Goal: Communication & Community: Answer question/provide support

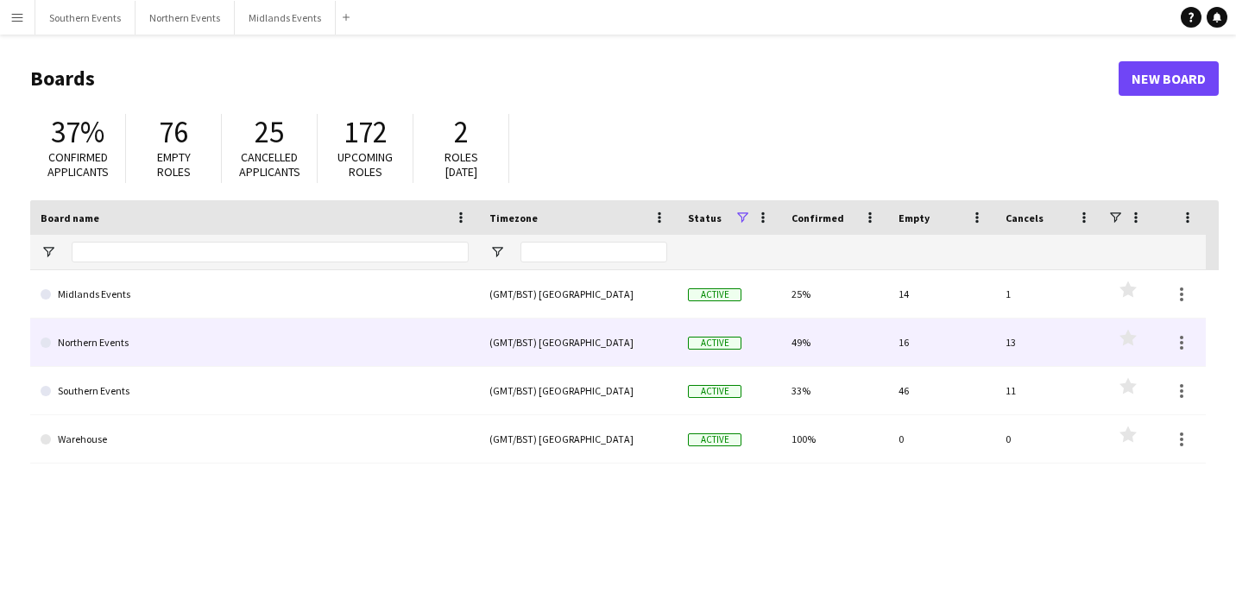
click at [144, 353] on link "Northern Events" at bounding box center [255, 342] width 428 height 48
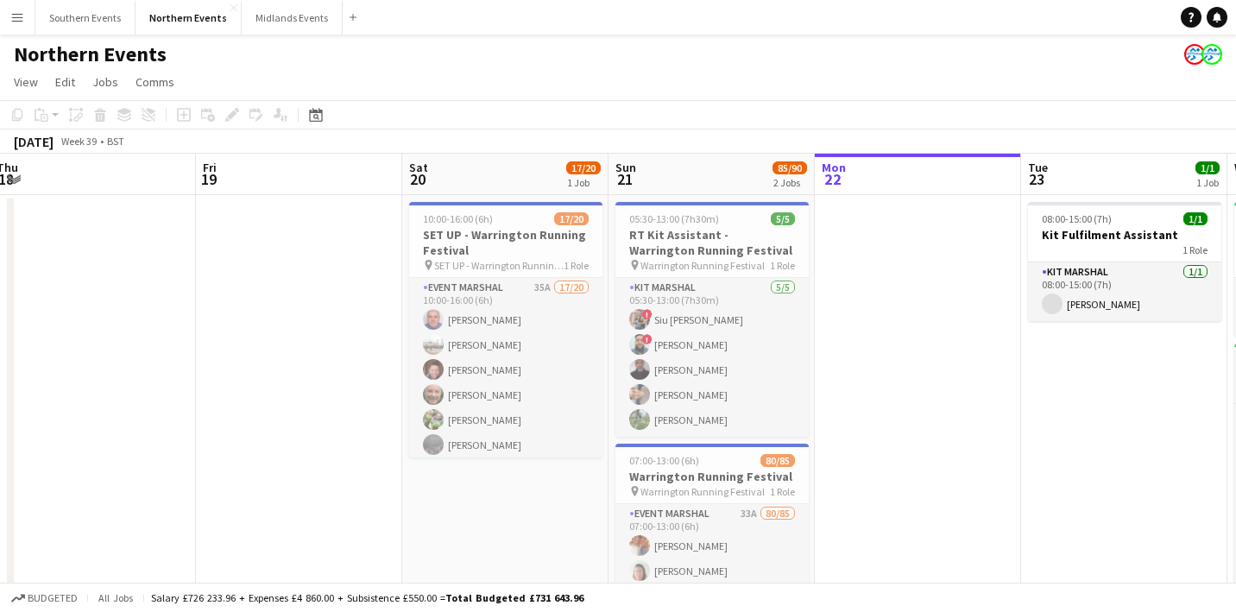
scroll to position [0, 387]
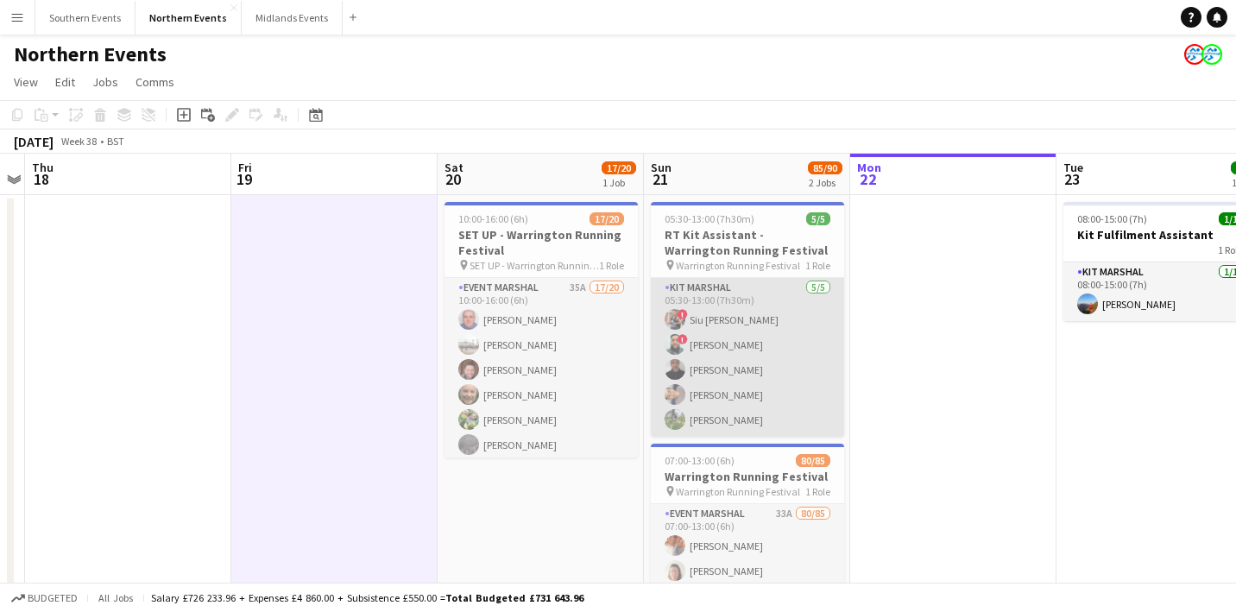
click at [712, 346] on app-card-role "Kit Marshal [DATE] 05:30-13:00 (7h30m) ! Siu [PERSON_NAME] ! [PERSON_NAME] [PER…" at bounding box center [747, 357] width 193 height 159
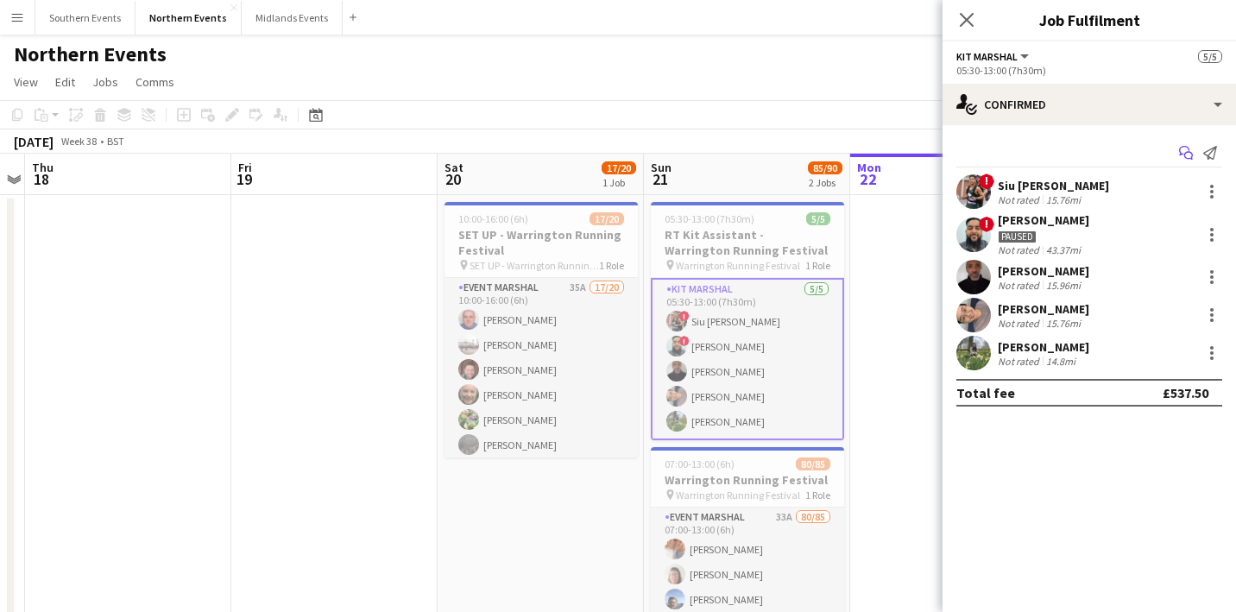
click at [1182, 150] on icon "Start chat" at bounding box center [1186, 153] width 14 height 14
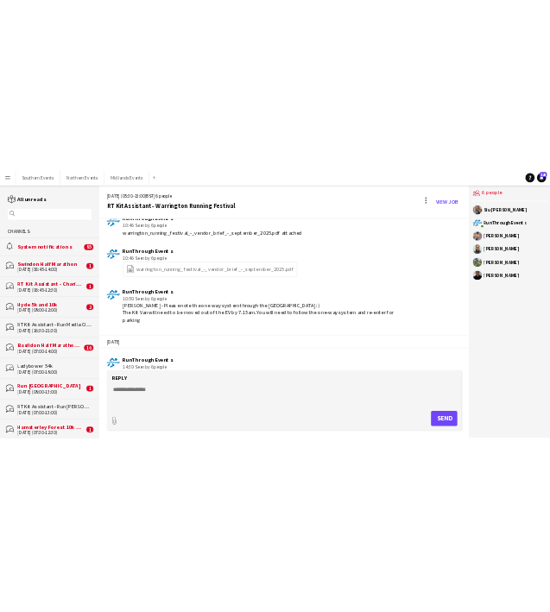
scroll to position [3591, 0]
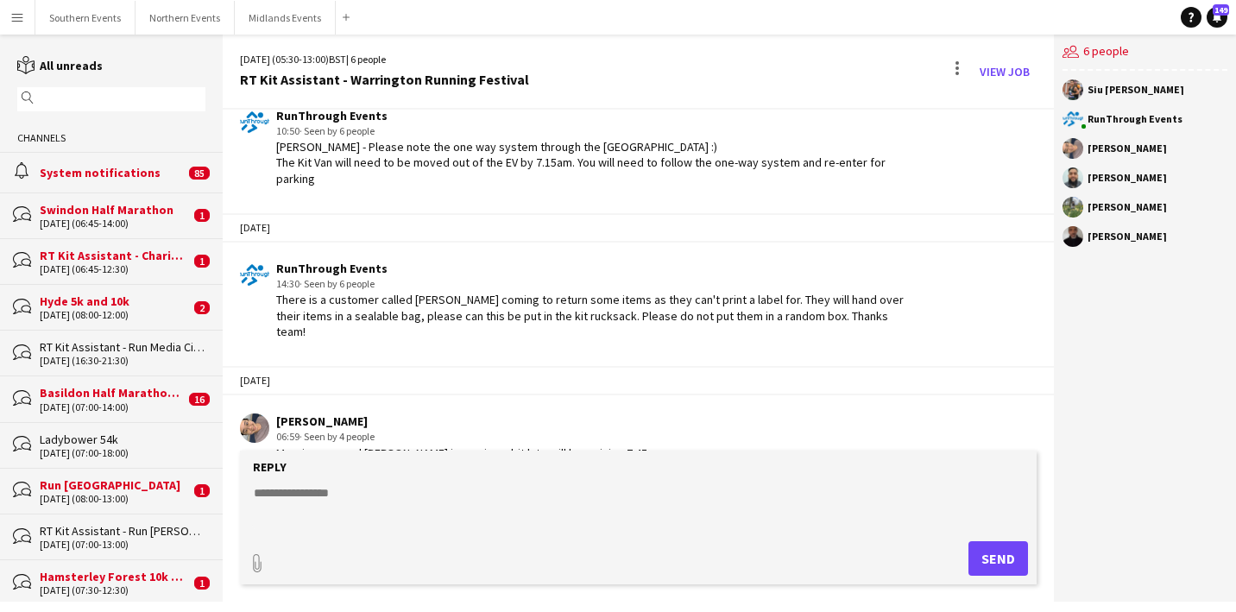
click at [318, 502] on textarea at bounding box center [641, 506] width 779 height 45
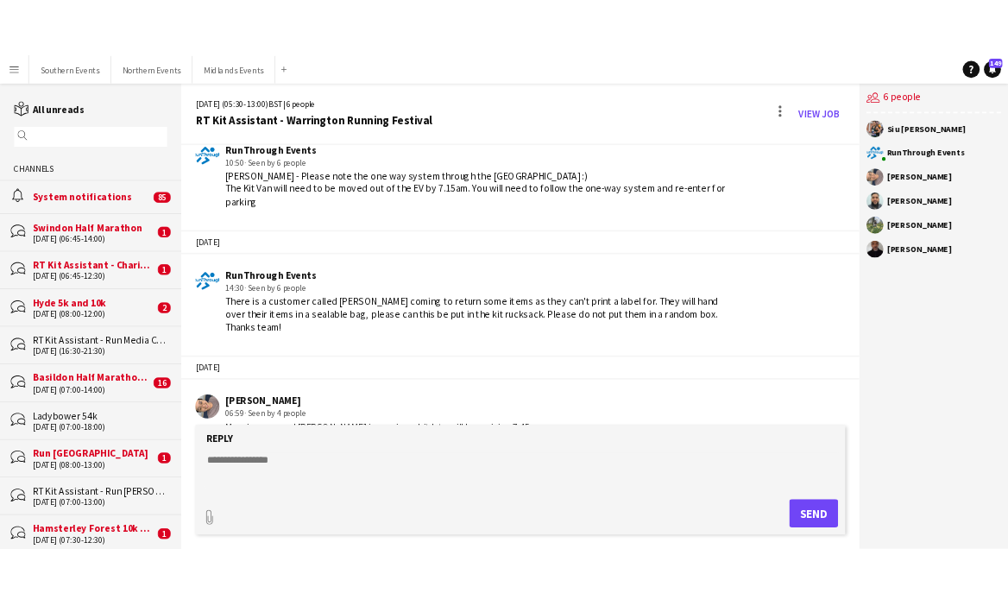
scroll to position [3842, 0]
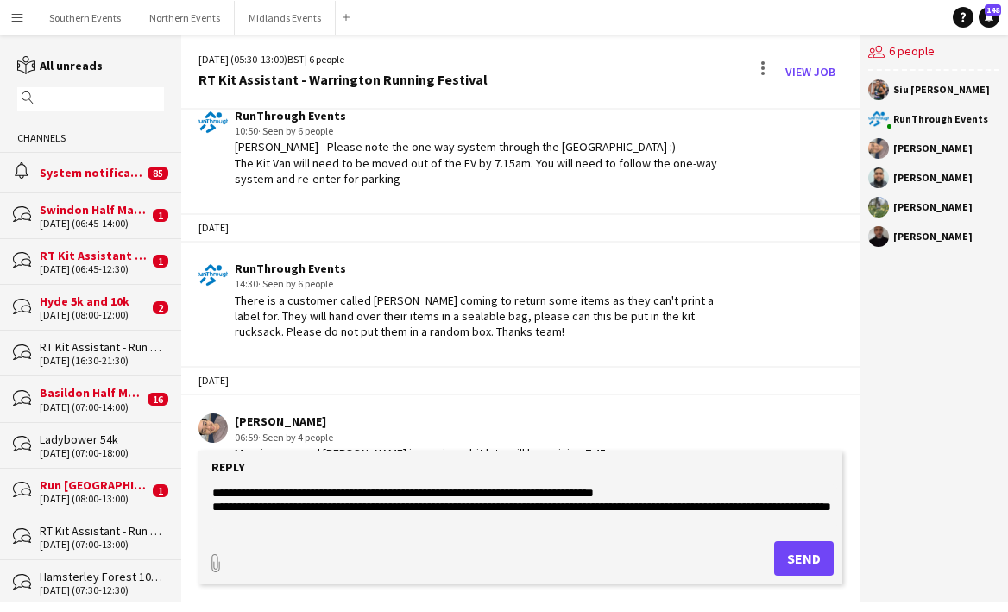
click at [267, 518] on textarea "**********" at bounding box center [524, 506] width 626 height 45
click at [262, 521] on textarea "**********" at bounding box center [524, 506] width 626 height 45
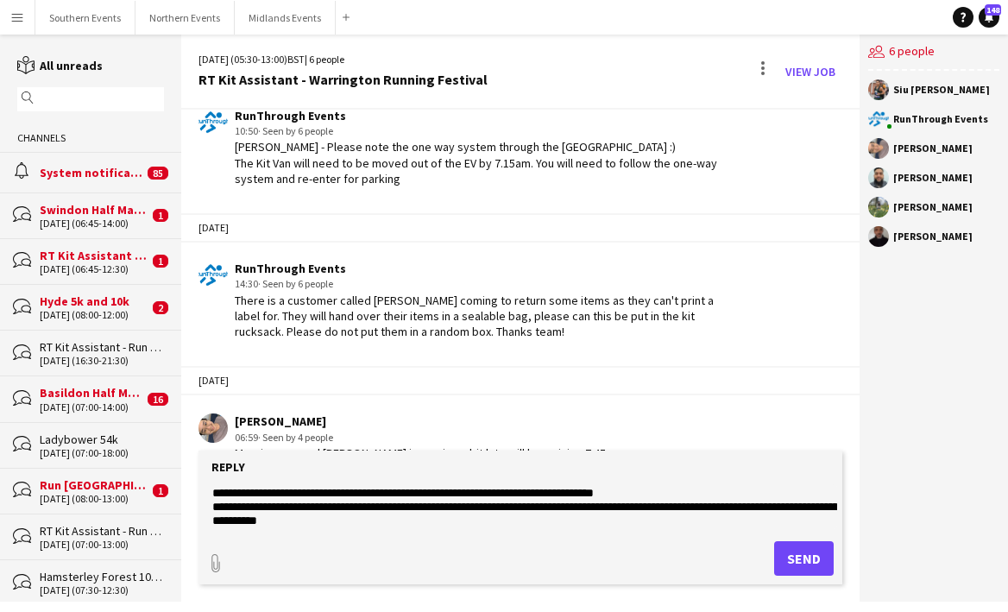
click at [376, 533] on form "**********" at bounding box center [519, 517] width 643 height 134
click at [382, 522] on textarea "**********" at bounding box center [524, 506] width 626 height 45
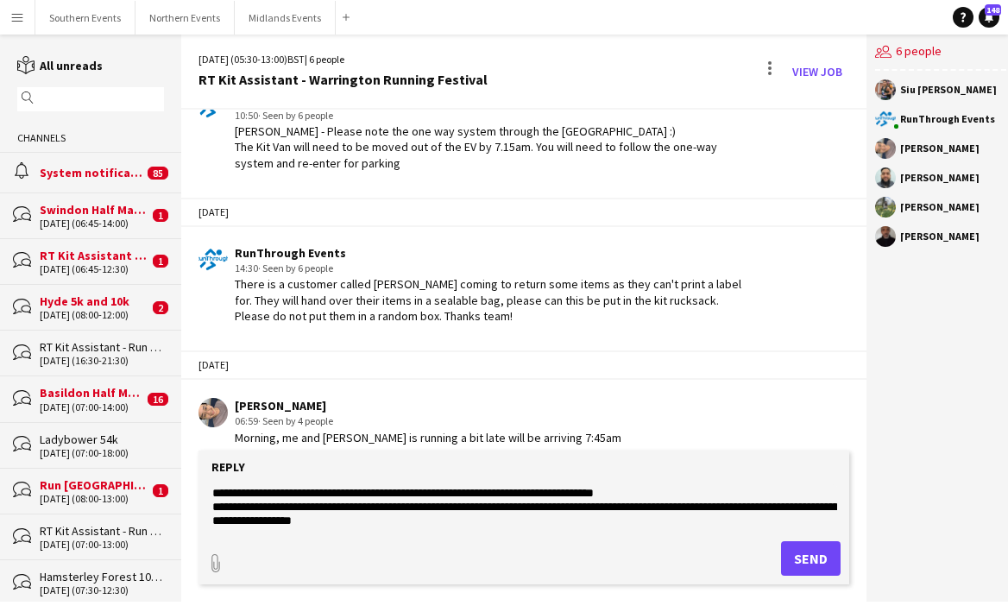
type textarea "**********"
click at [801, 563] on button "Send" at bounding box center [811, 558] width 60 height 35
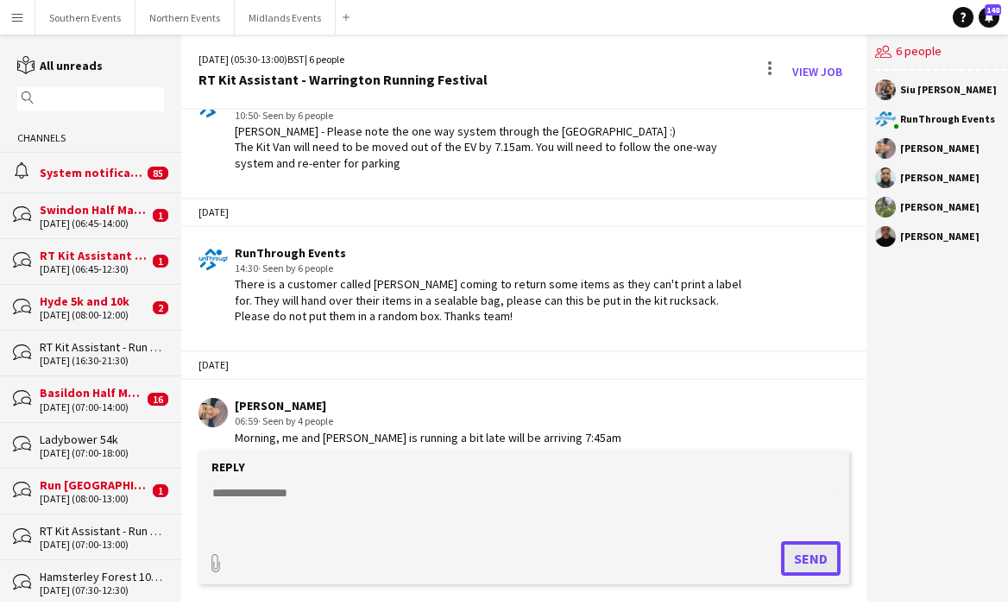
scroll to position [3995, 0]
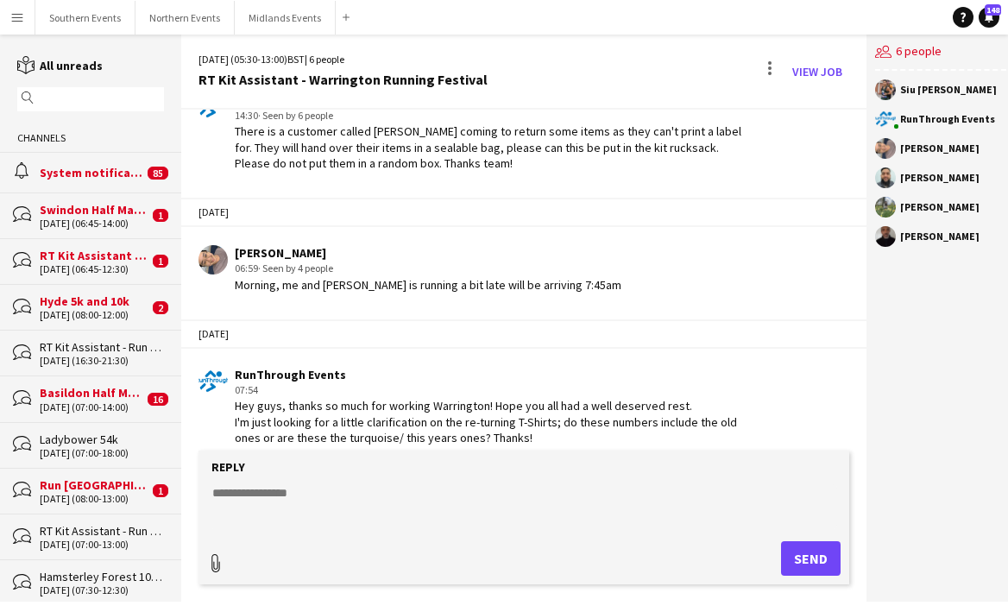
type input "**********"
click at [789, 566] on span "Upload Upload" at bounding box center [789, 556] width 75 height 21
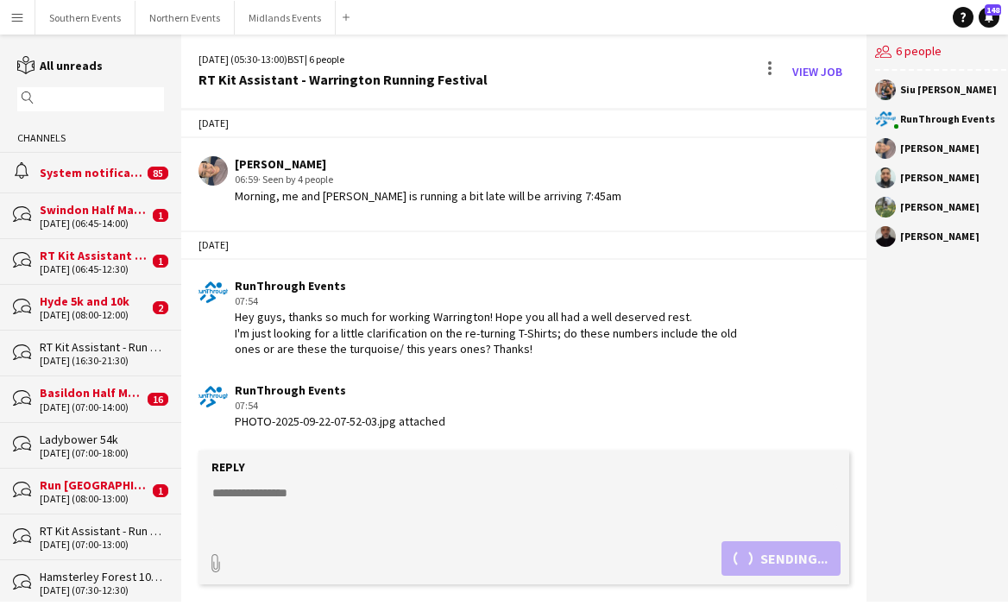
scroll to position [4160, 0]
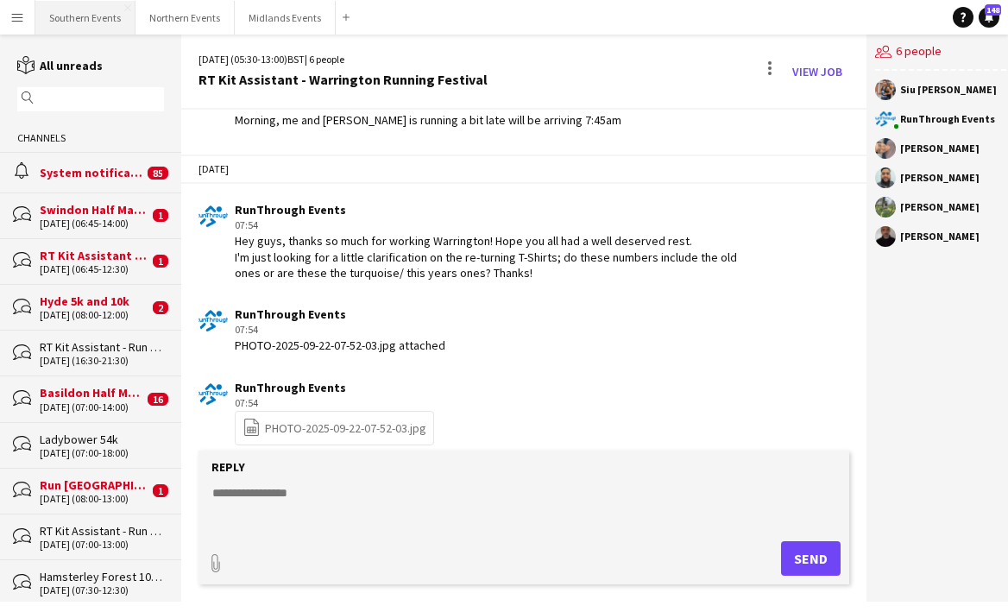
click at [66, 30] on button "Southern Events Close" at bounding box center [85, 18] width 100 height 34
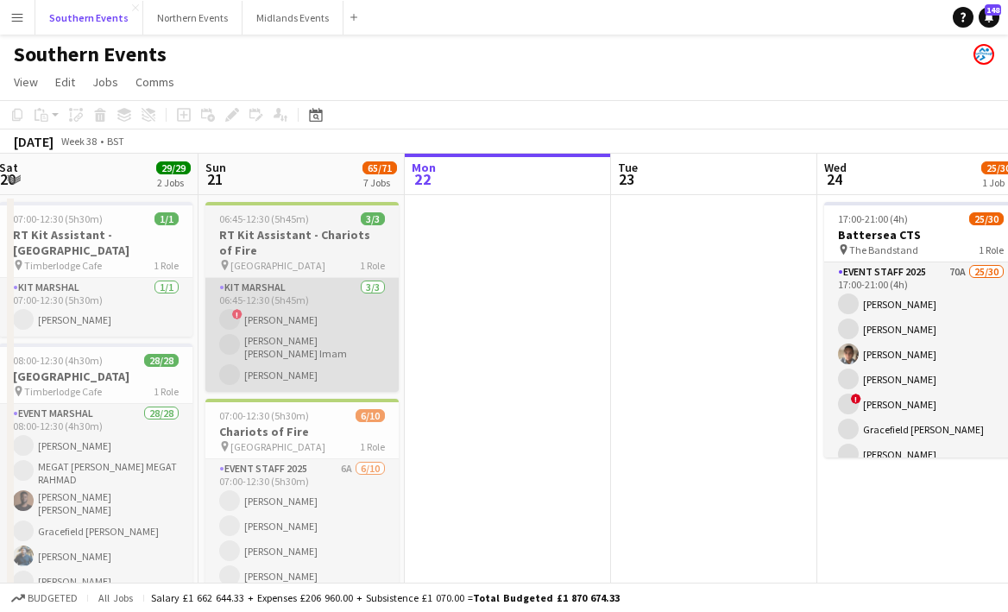
scroll to position [0, 388]
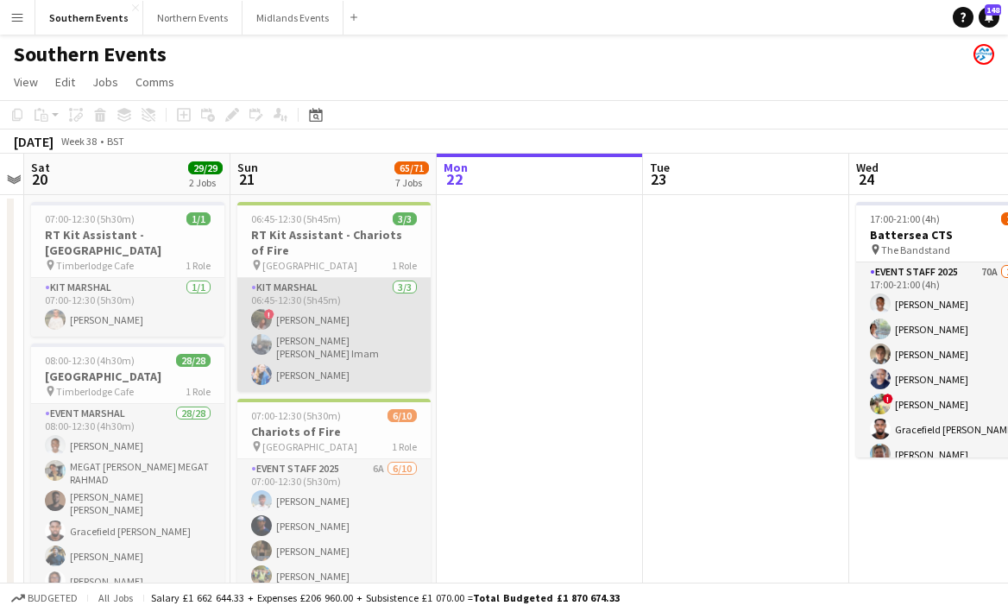
click at [298, 340] on app-card-role "Kit Marshal [DATE] 06:45-12:30 (5h45m) ! [PERSON_NAME] [PERSON_NAME] [PERSON_NA…" at bounding box center [333, 335] width 193 height 114
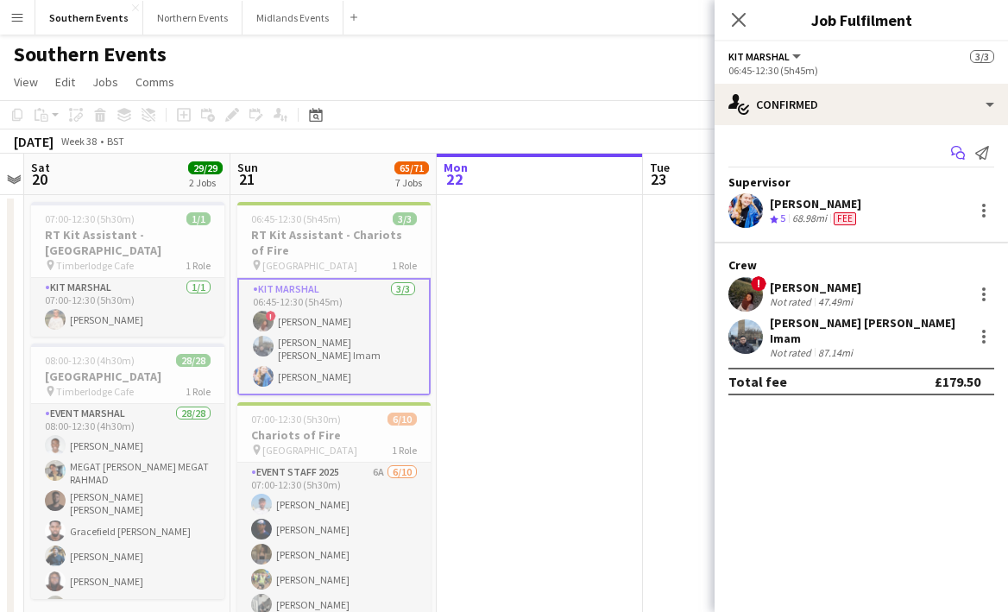
click at [958, 156] on icon "Start chat" at bounding box center [958, 153] width 14 height 14
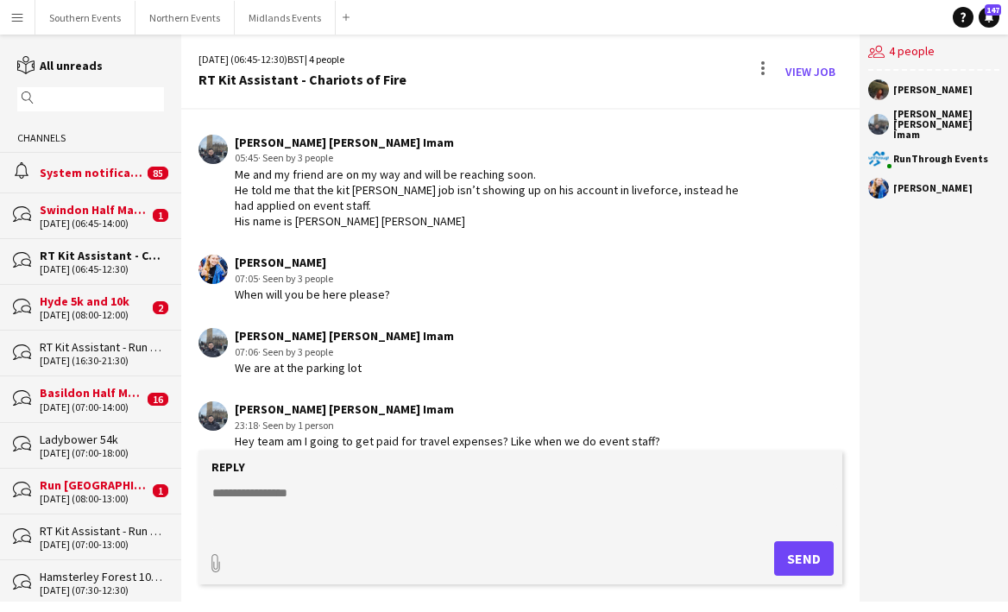
scroll to position [3636, 0]
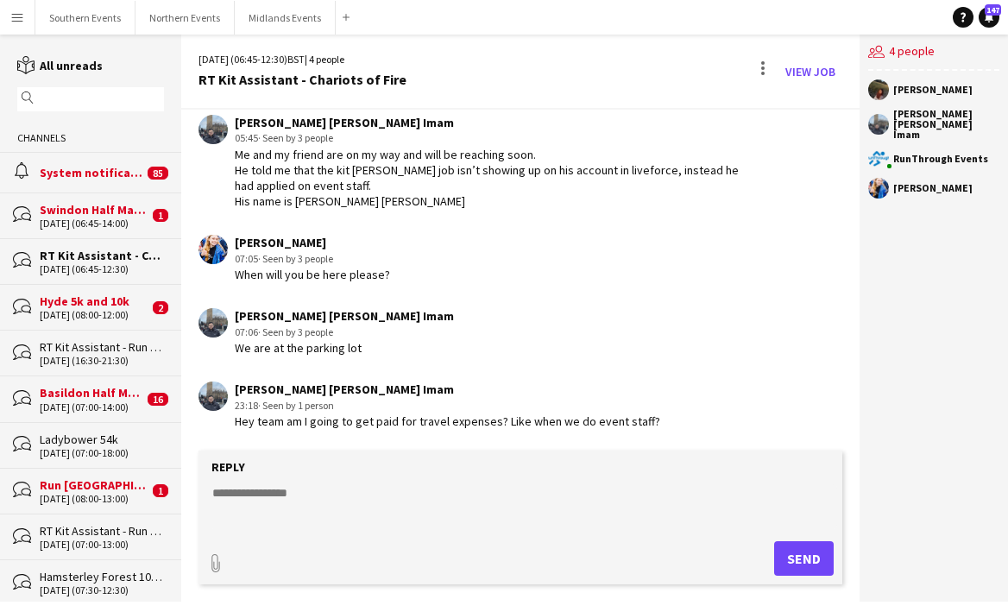
click at [204, 263] on div "[PERSON_NAME] 07:05 · Seen by 3 people When will you be here please?" at bounding box center [469, 258] width 542 height 47
click at [207, 250] on app-user-avatar at bounding box center [212, 249] width 29 height 29
click at [268, 232] on app-chat-message "[PERSON_NAME] 07:05 · Seen by 3 people When will you be here please?" at bounding box center [519, 258] width 677 height 65
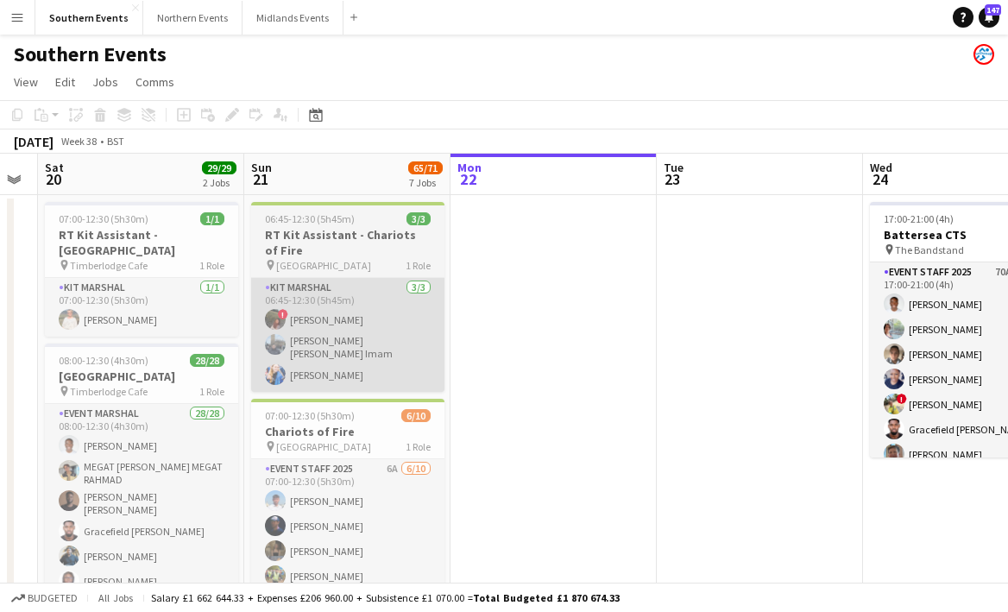
scroll to position [0, 370]
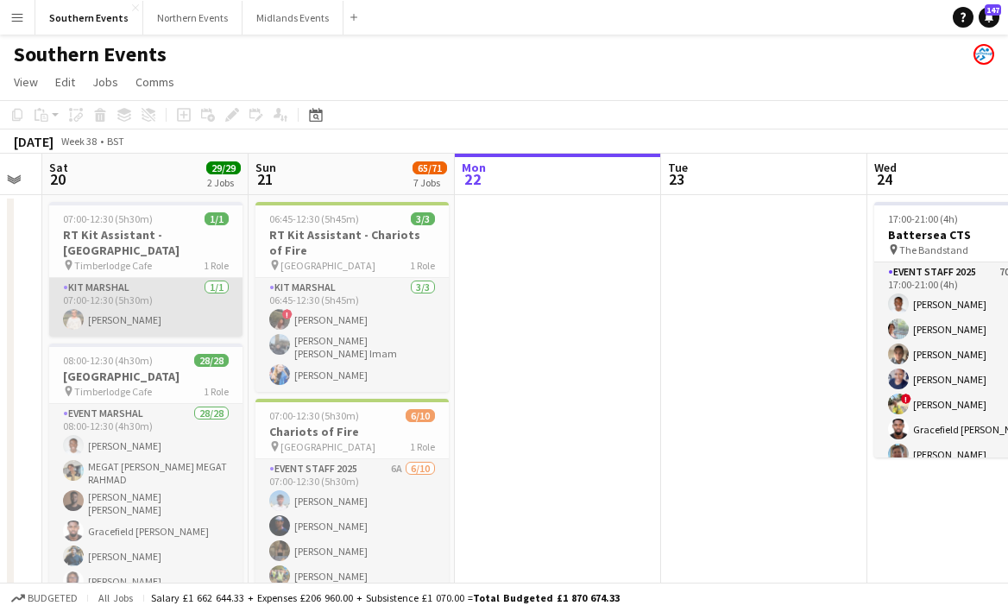
click at [139, 309] on app-card-role "Kit Marshal [DATE] 07:00-12:30 (5h30m) [PERSON_NAME]" at bounding box center [145, 307] width 193 height 59
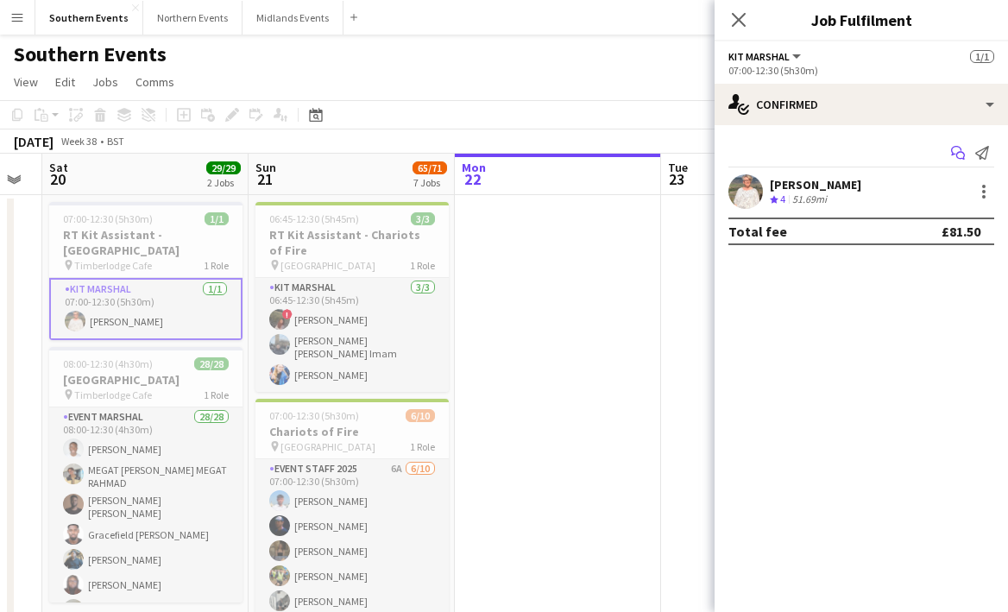
click at [957, 142] on app-icon "Start chat" at bounding box center [958, 153] width 24 height 24
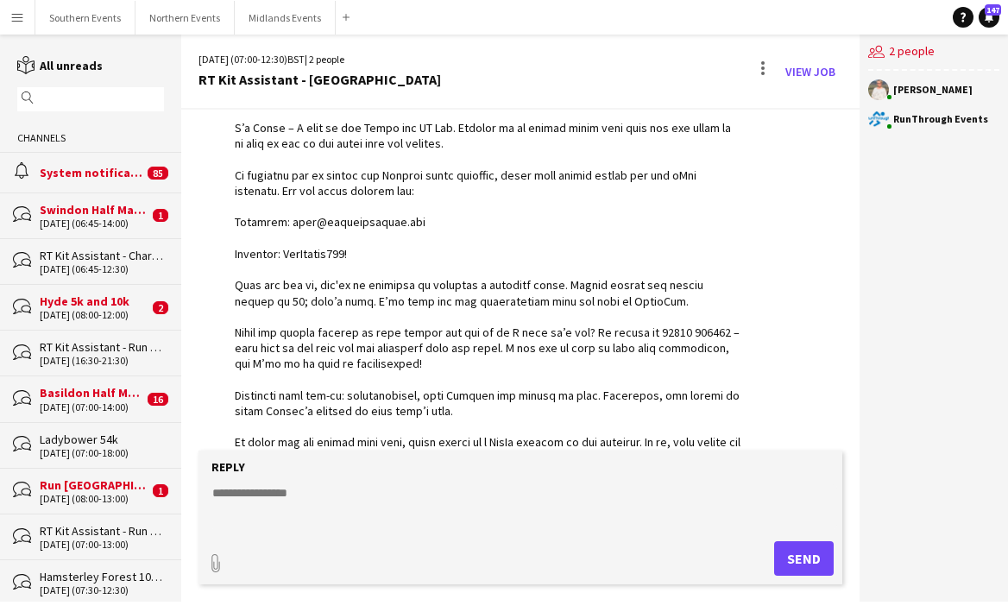
scroll to position [1815, 0]
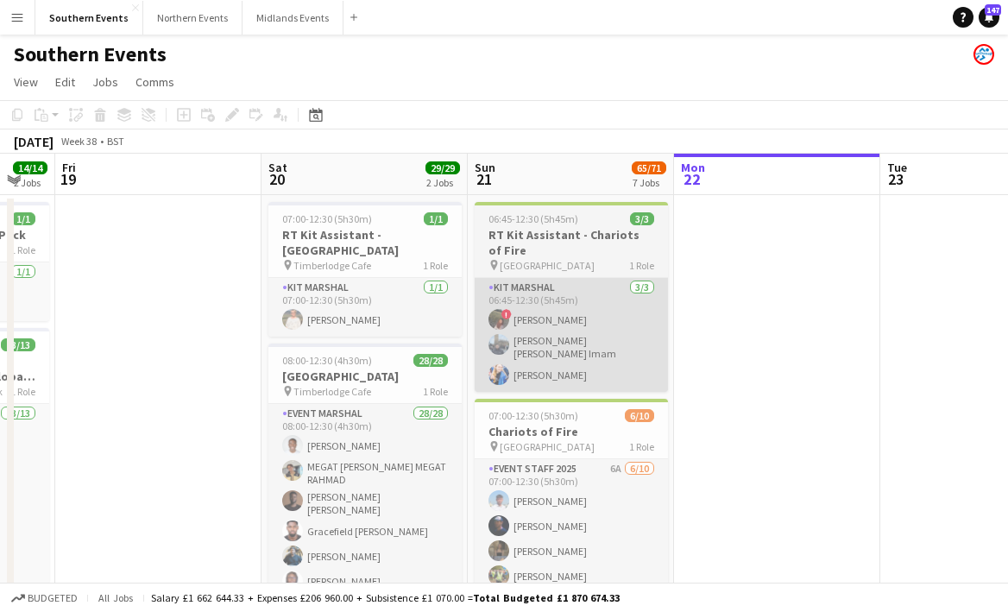
scroll to position [0, 355]
click at [546, 384] on app-card-role "Kit Marshal [DATE] 06:45-12:30 (5h45m) ! [PERSON_NAME] [PERSON_NAME] [PERSON_NA…" at bounding box center [572, 335] width 193 height 114
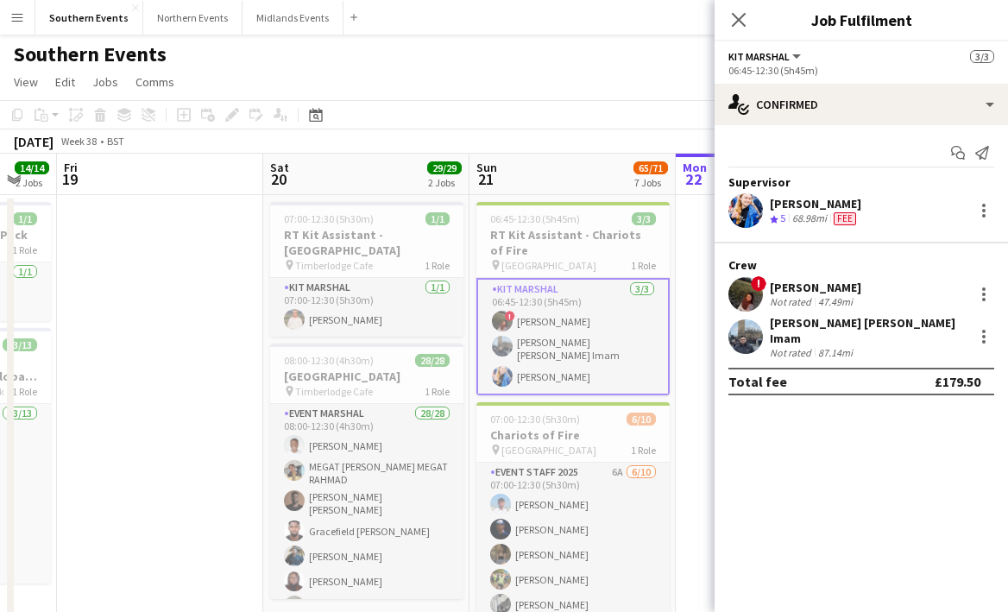
click at [515, 345] on app-card-role "Kit Marshal [DATE] 06:45-12:30 (5h45m) ! [PERSON_NAME] [PERSON_NAME] [PERSON_NA…" at bounding box center [572, 336] width 193 height 117
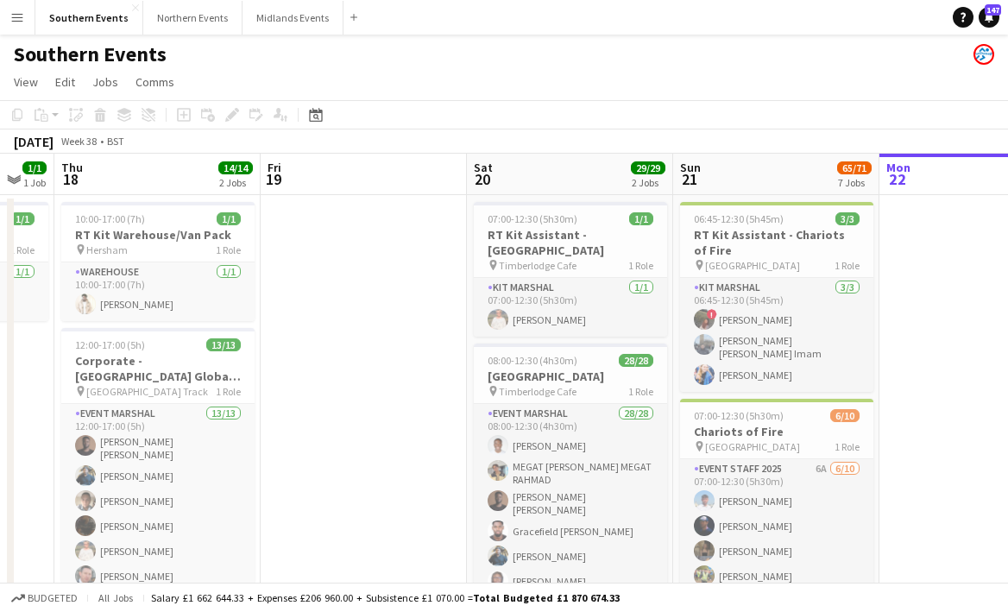
scroll to position [0, 366]
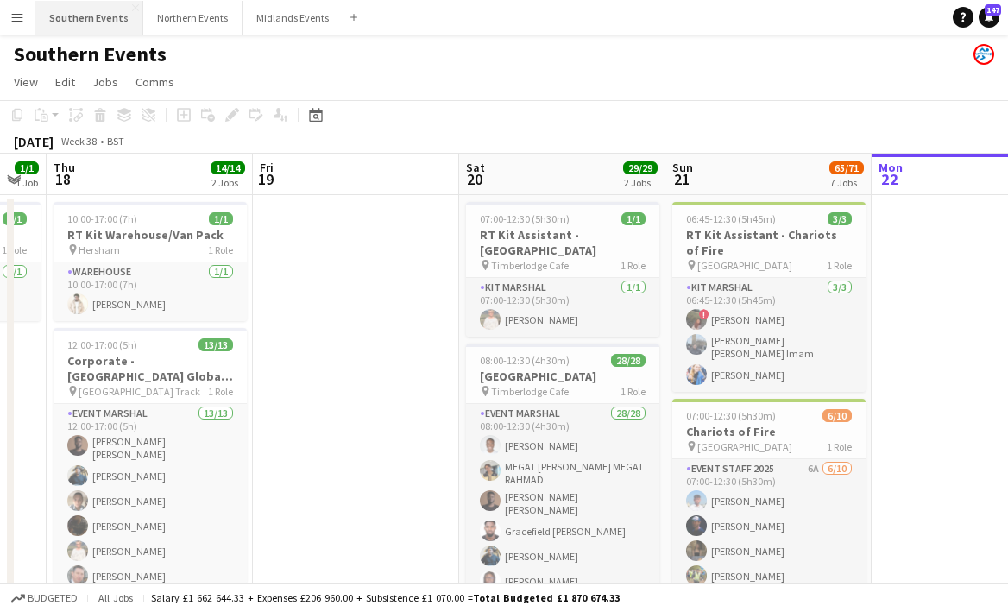
click at [130, 22] on button "Southern Events Close" at bounding box center [89, 18] width 108 height 34
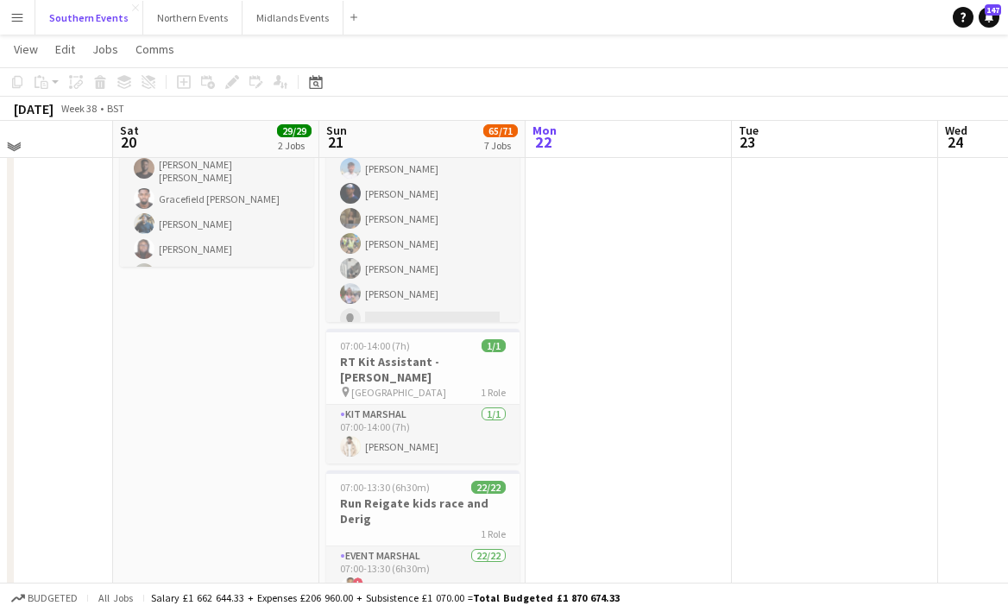
scroll to position [333, 0]
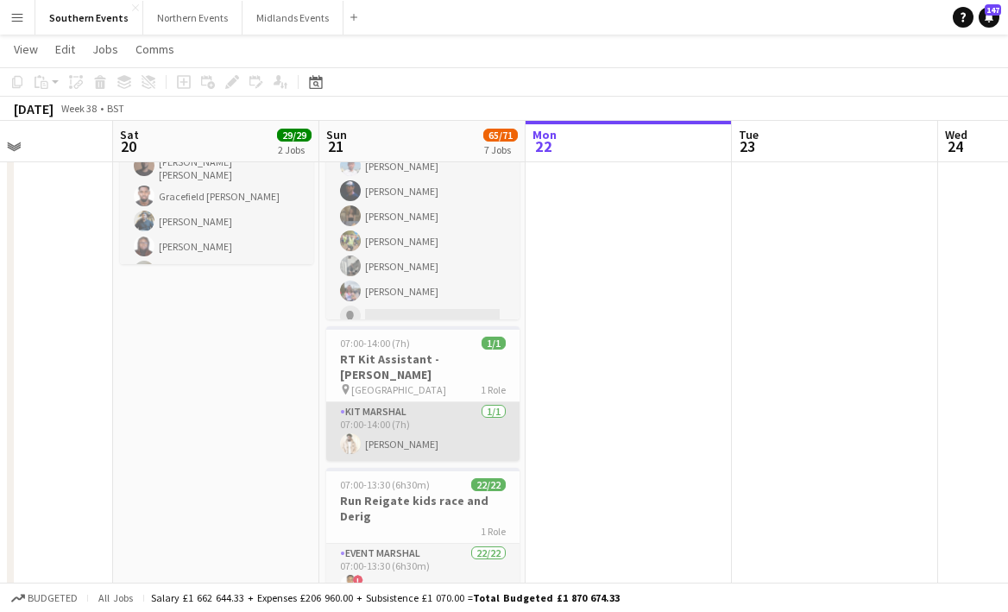
click at [448, 431] on app-card-role "Kit Marshal [DATE] 07:00-14:00 (7h) [PERSON_NAME]" at bounding box center [422, 431] width 193 height 59
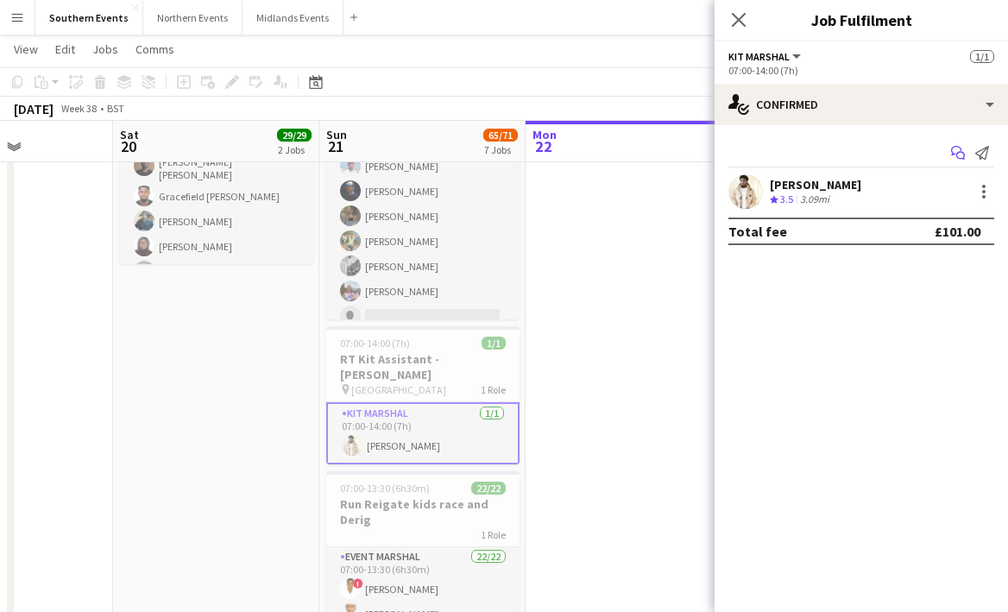
click at [959, 164] on app-icon "Start chat" at bounding box center [958, 153] width 24 height 24
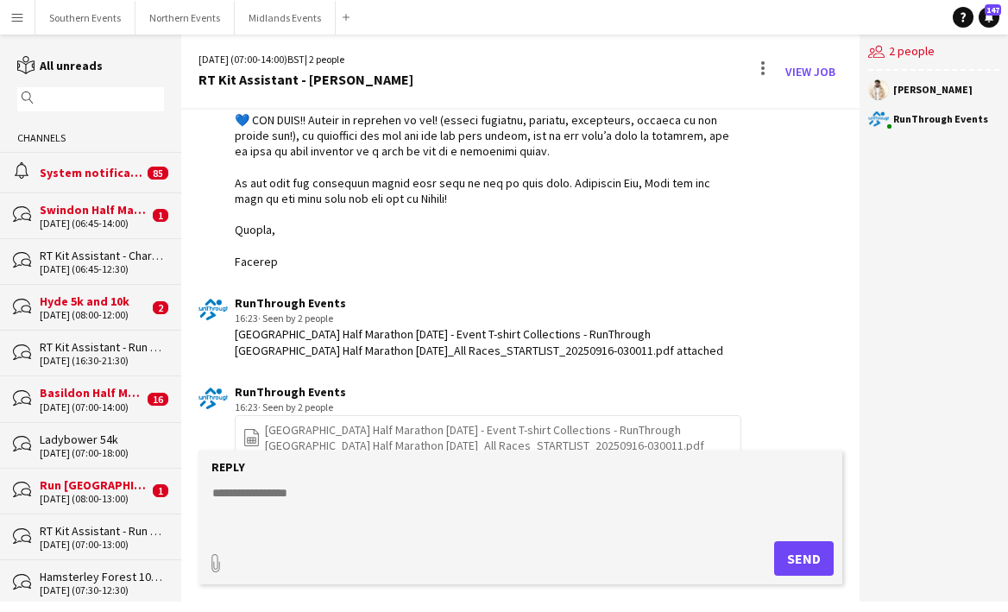
scroll to position [859, 0]
